Goal: Find specific page/section

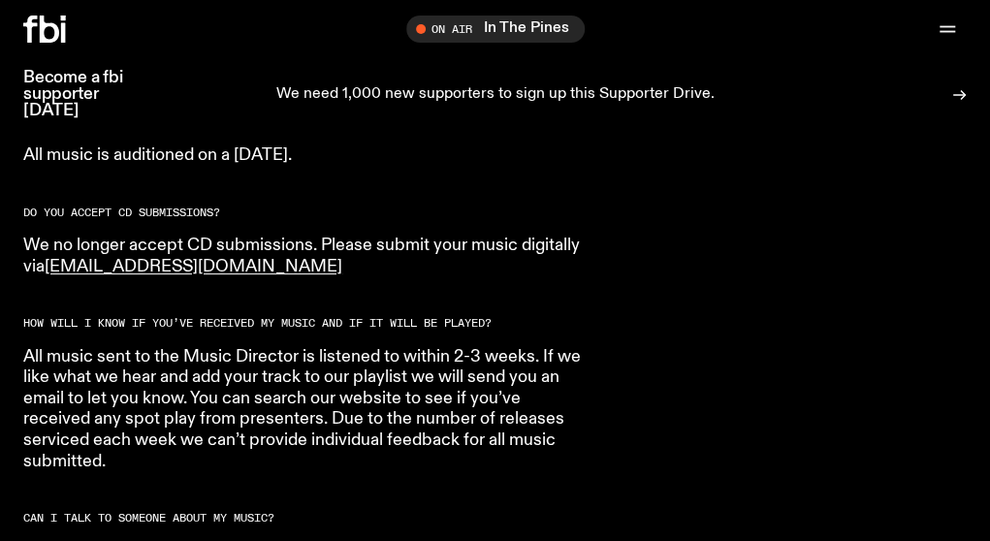
scroll to position [1582, 0]
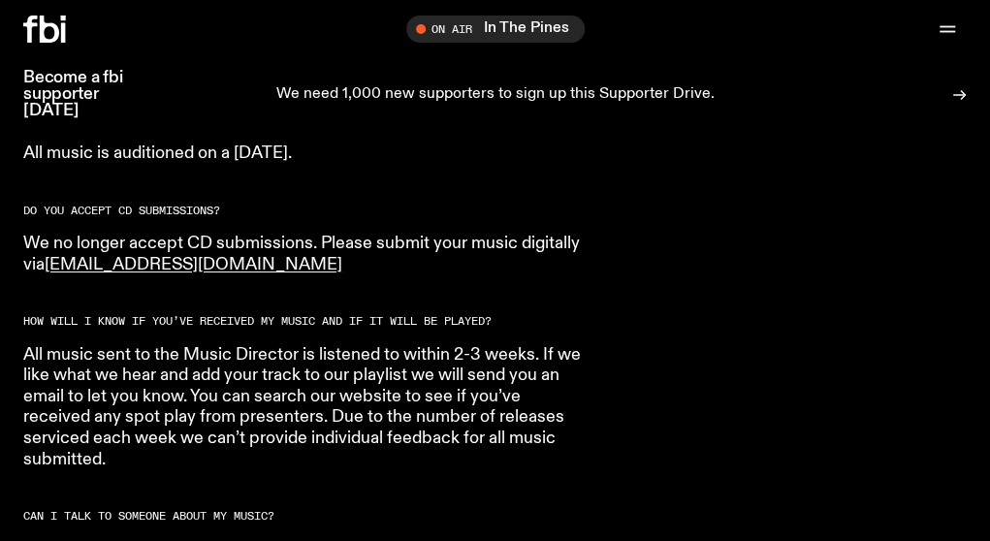
click at [250, 123] on link "the full schedule here" at bounding box center [167, 114] width 166 height 17
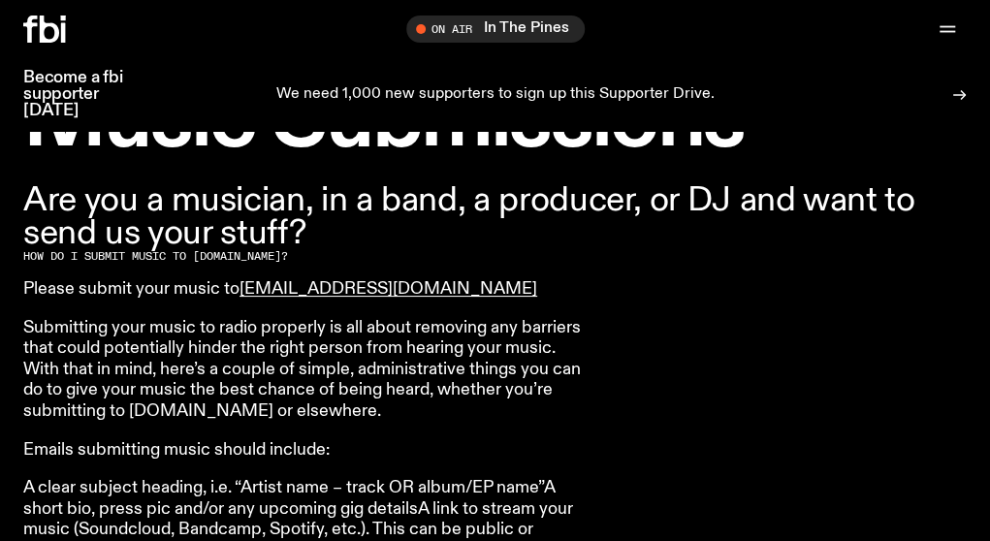
scroll to position [613, 0]
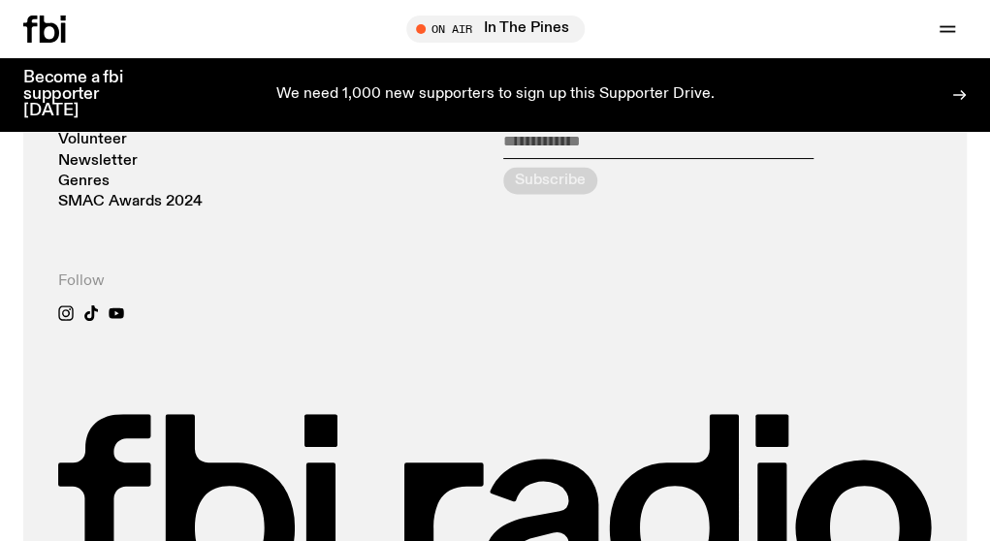
scroll to position [1210, 0]
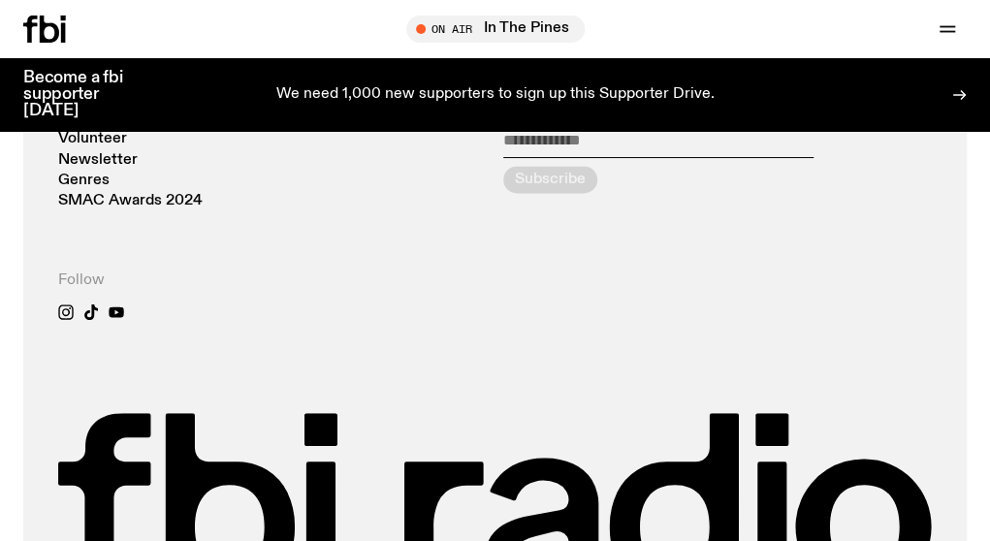
click at [0, 0] on span "Specialist" at bounding box center [0, 0] width 0 height 0
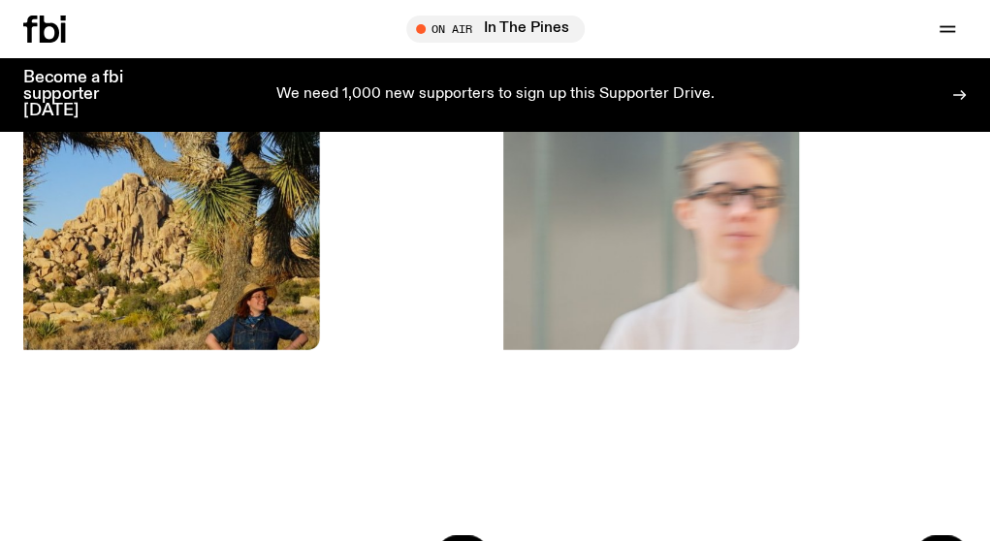
scroll to position [314, 0]
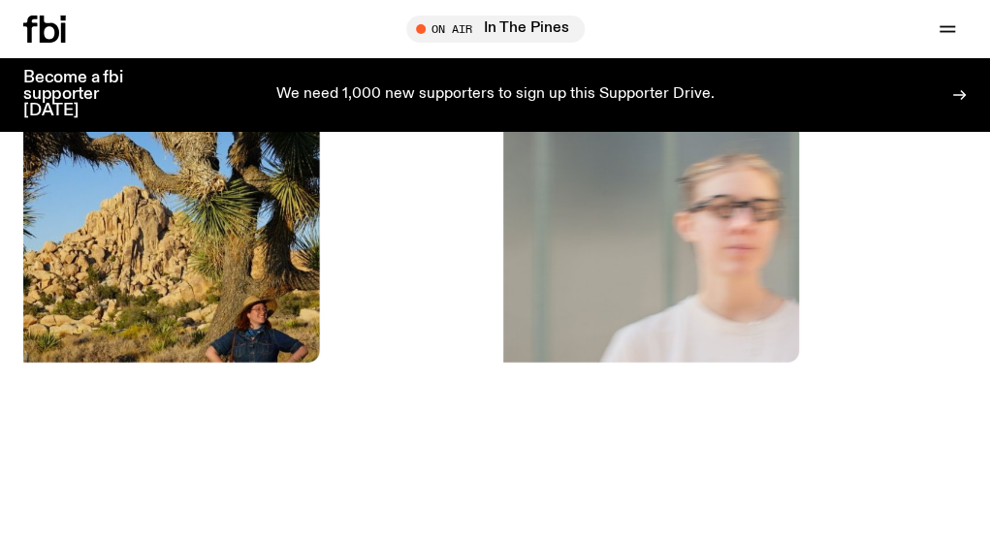
click at [503, 275] on img at bounding box center [735, 276] width 464 height 618
